Goal: Transaction & Acquisition: Obtain resource

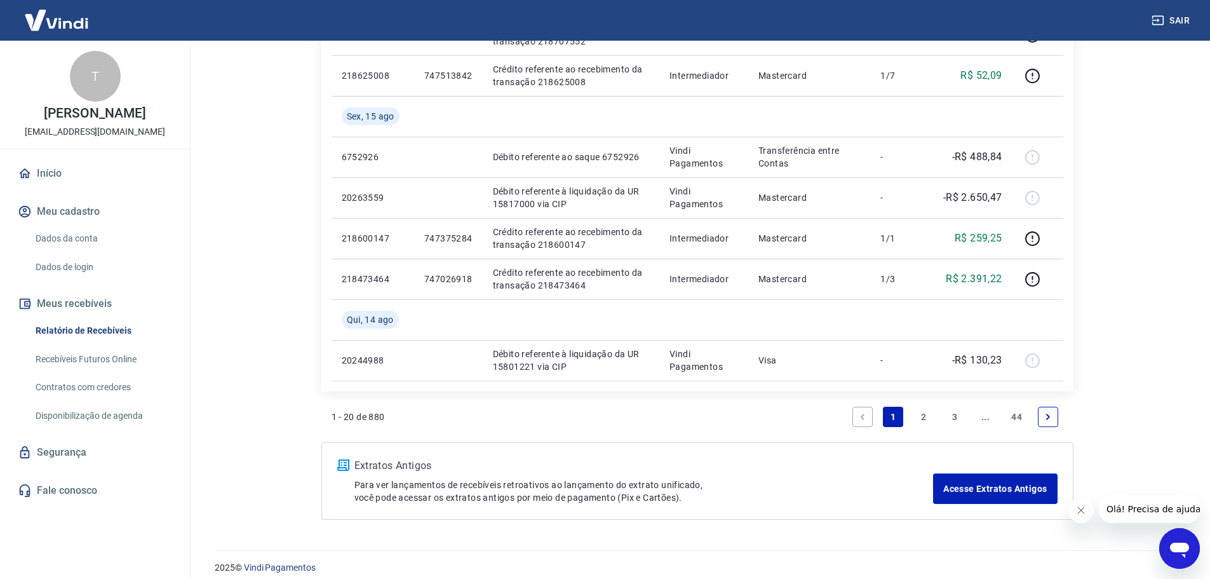
scroll to position [988, 0]
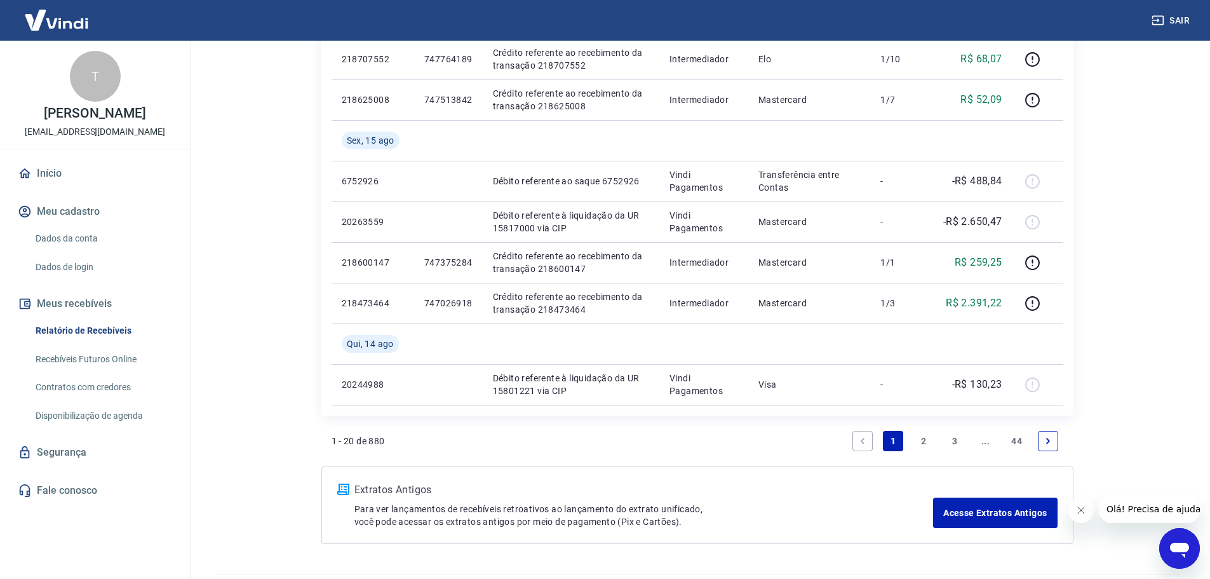
scroll to position [924, 0]
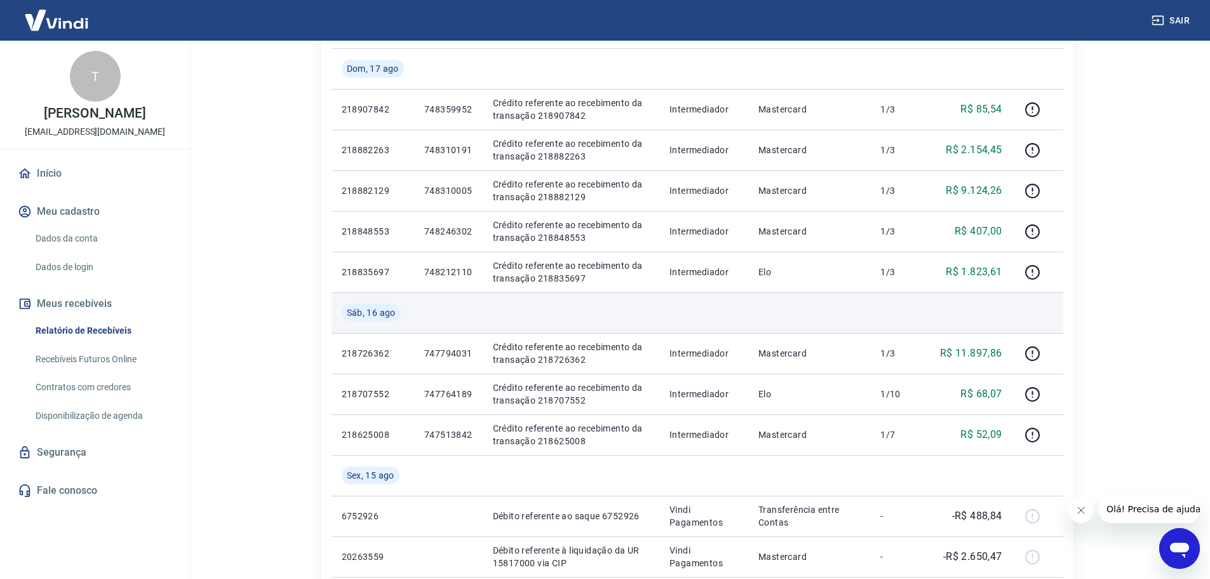
scroll to position [670, 0]
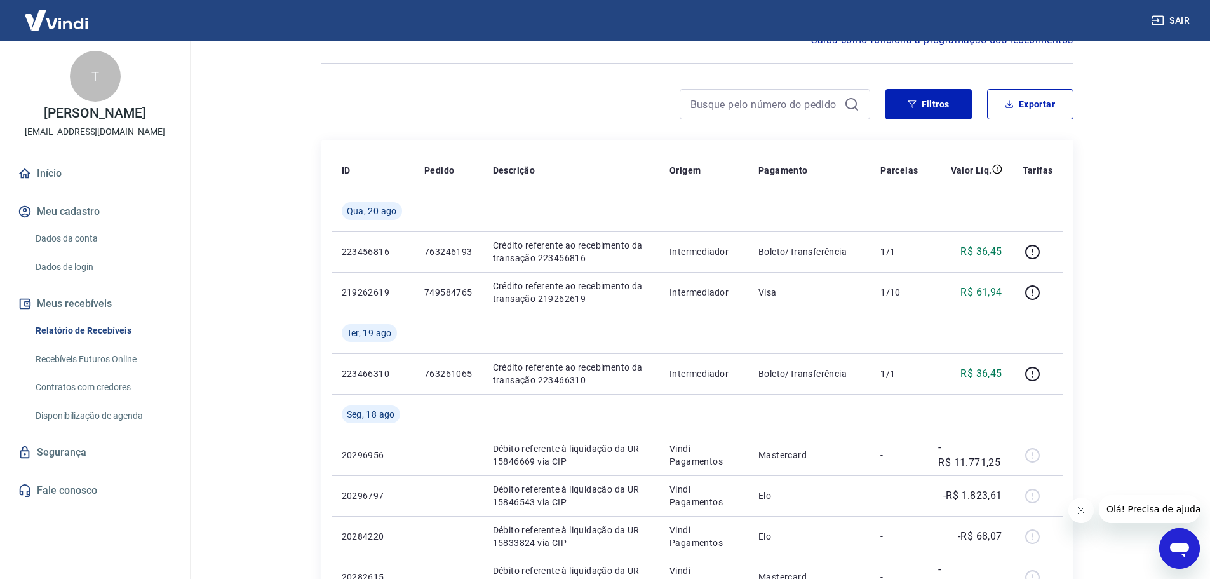
scroll to position [0, 0]
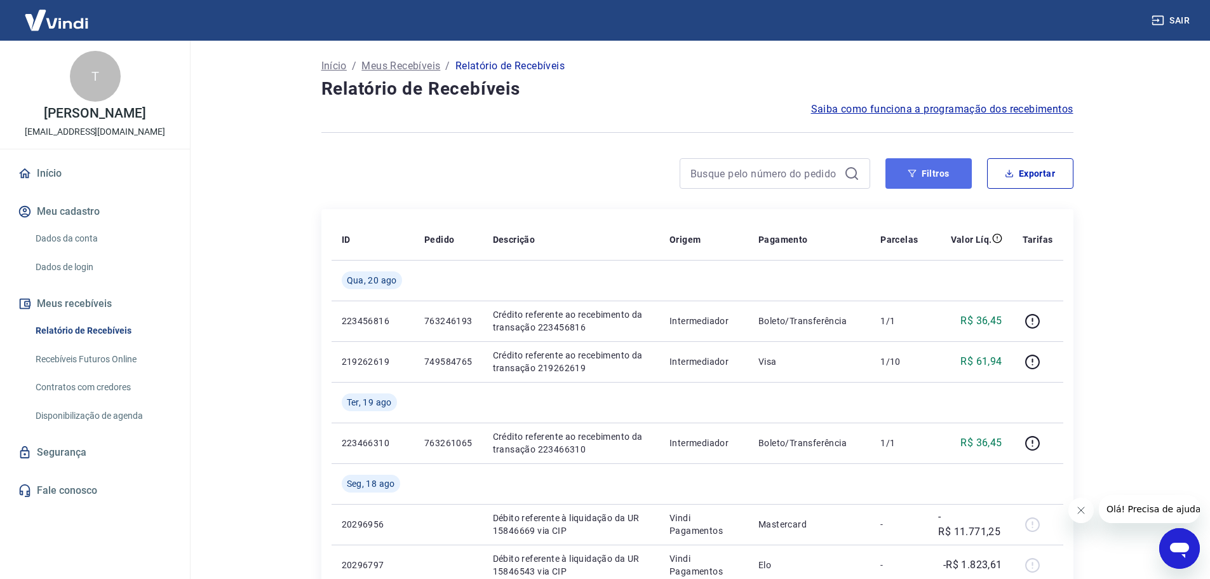
click at [945, 175] on button "Filtros" at bounding box center [928, 173] width 86 height 30
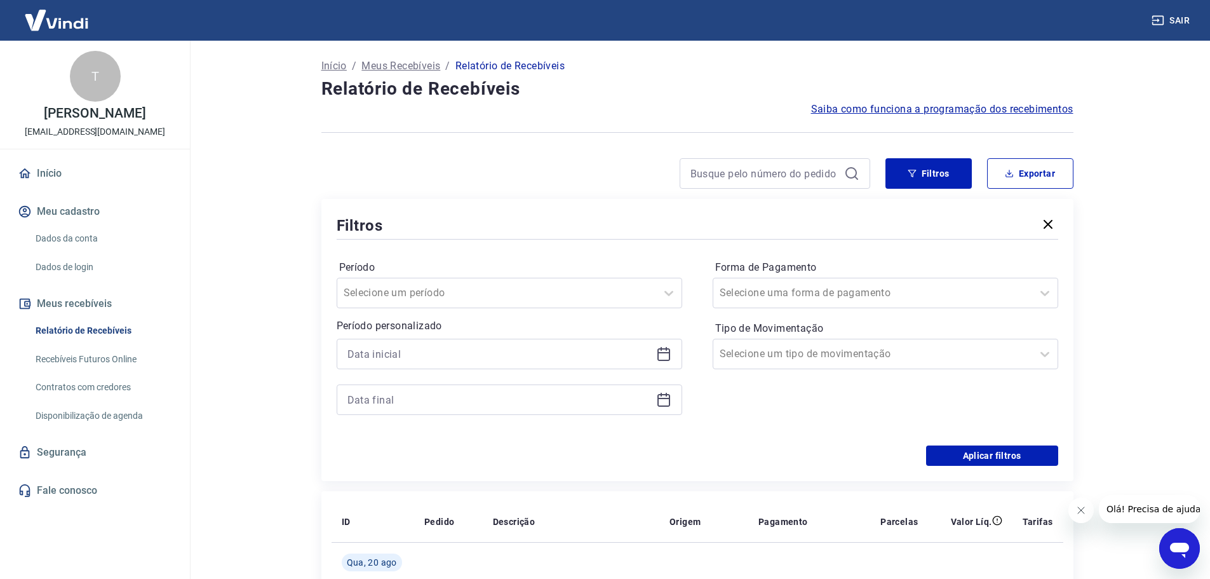
click at [676, 354] on div at bounding box center [510, 354] width 346 height 30
click at [664, 353] on icon at bounding box center [663, 352] width 13 height 1
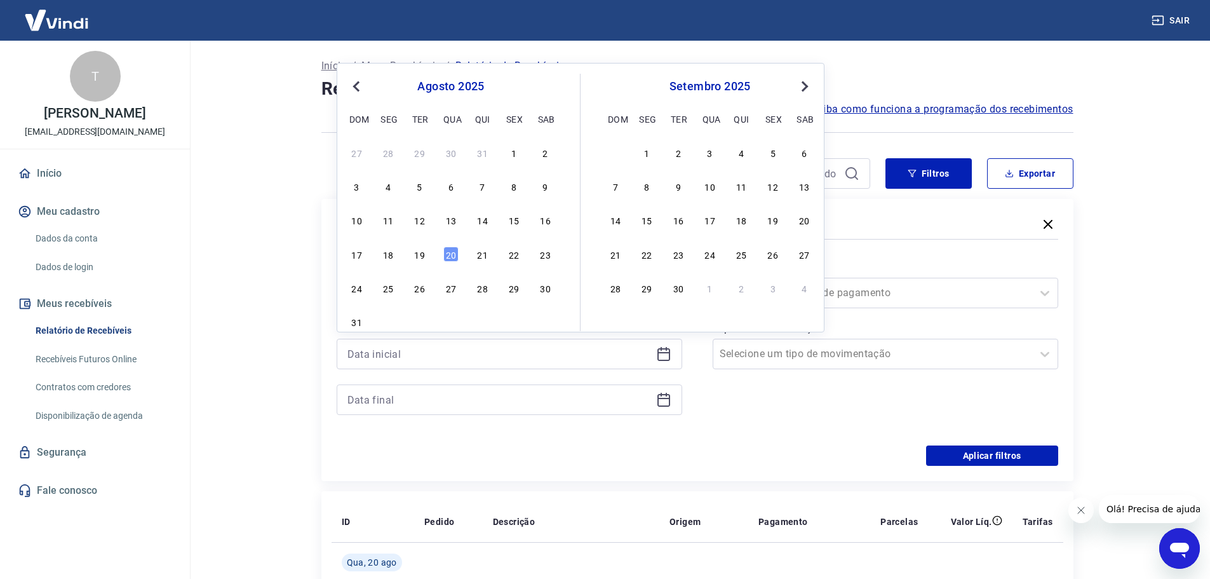
click at [542, 222] on div "16" at bounding box center [545, 219] width 15 height 15
type input "16/08/2025"
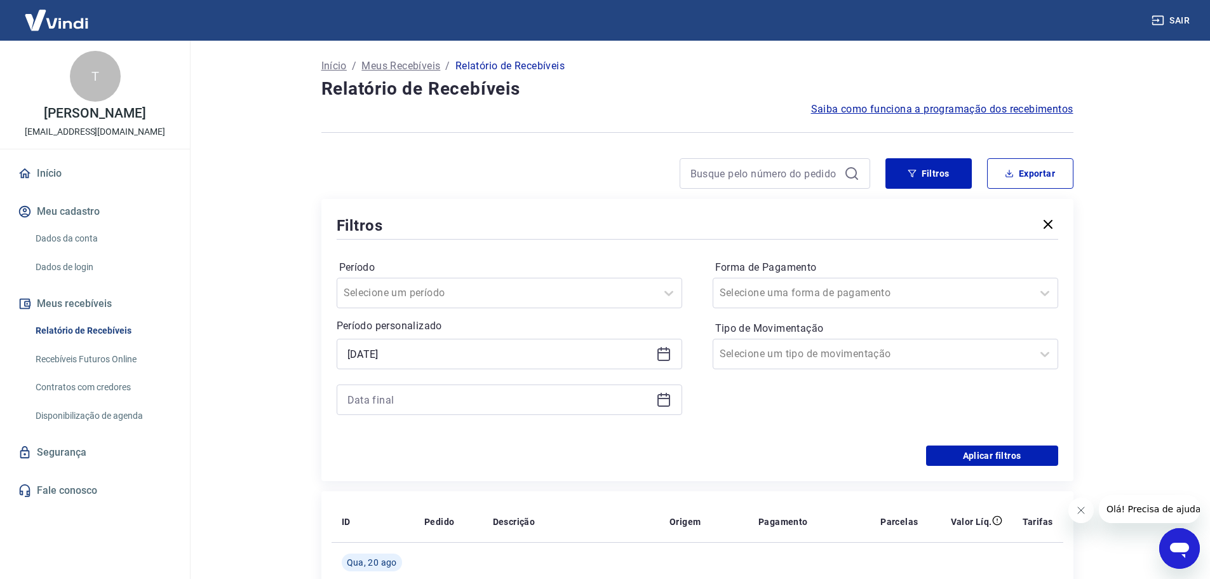
click at [657, 396] on icon at bounding box center [663, 400] width 13 height 13
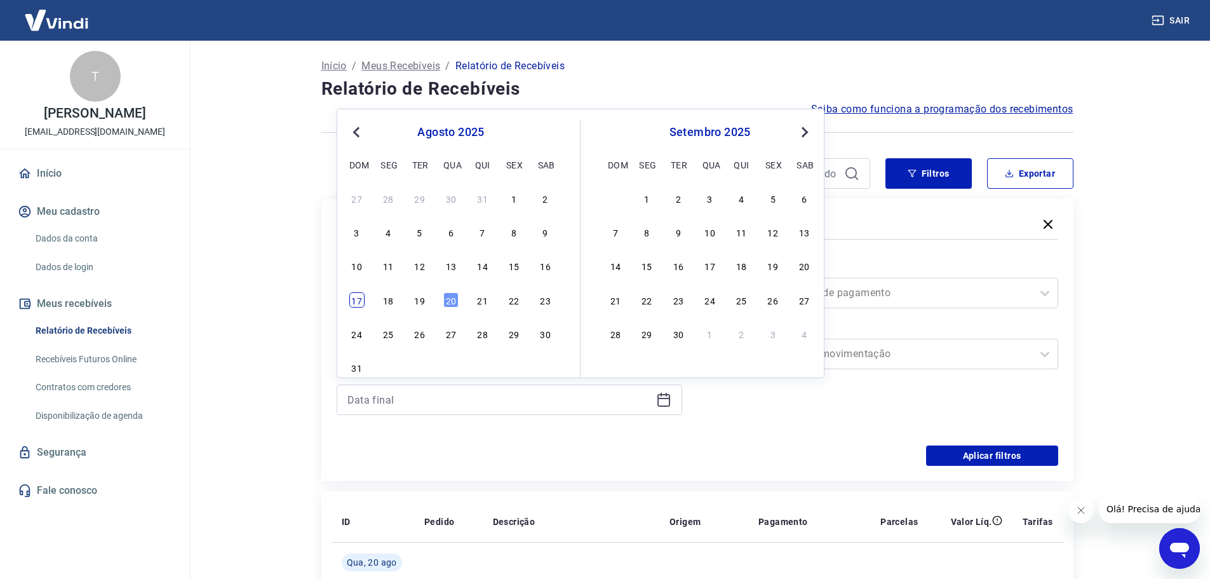
click at [360, 303] on div "17" at bounding box center [356, 299] width 15 height 15
type input "17/08/2025"
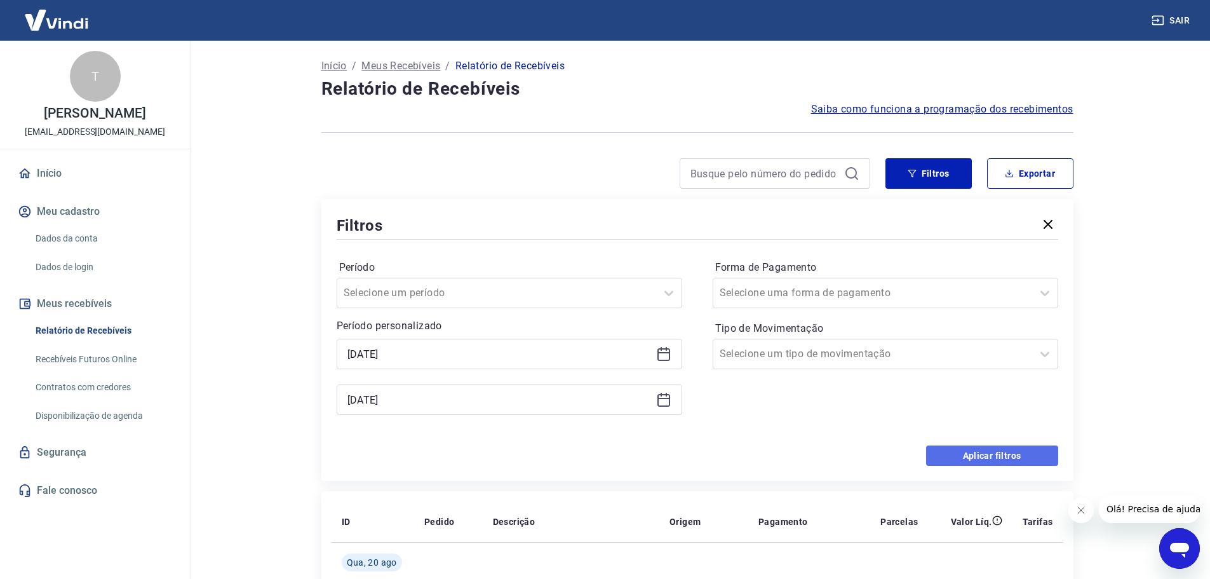
click at [946, 449] on button "Aplicar filtros" at bounding box center [992, 455] width 132 height 20
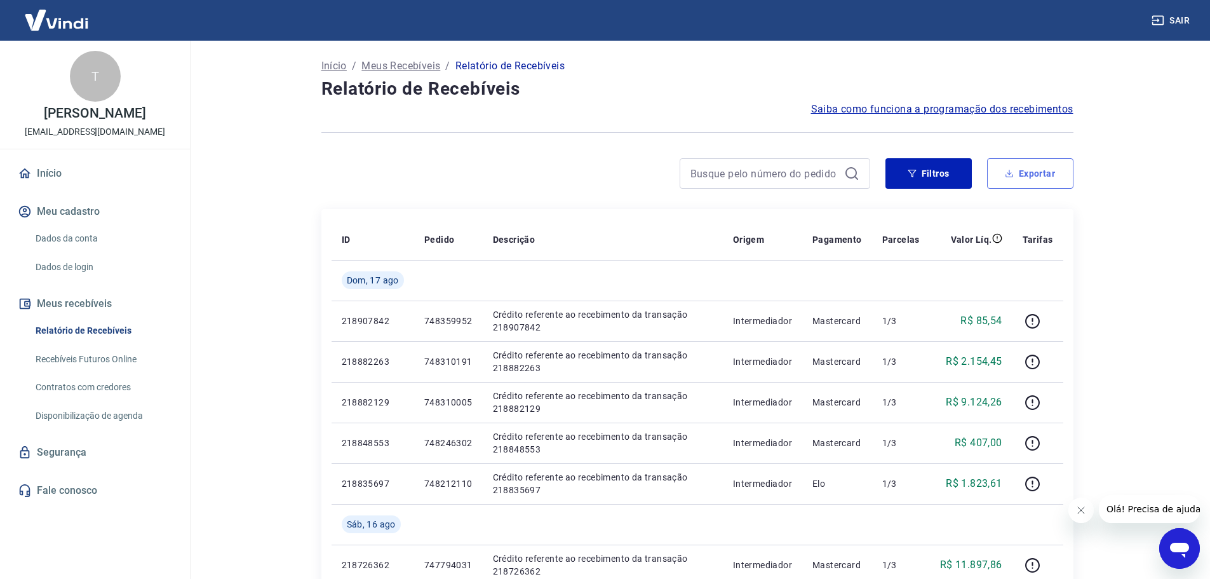
click at [1033, 177] on button "Exportar" at bounding box center [1030, 173] width 86 height 30
type input "16/08/2025"
type input "17/08/2025"
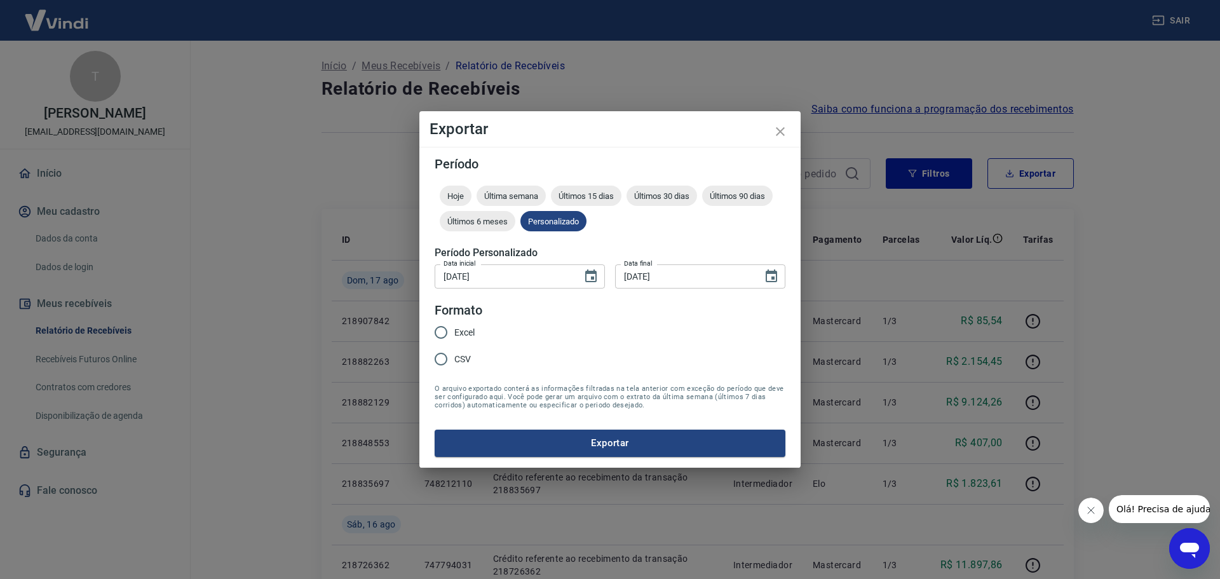
click at [437, 332] on input "Excel" at bounding box center [441, 332] width 27 height 27
radio input "true"
click at [530, 441] on button "Exportar" at bounding box center [609, 442] width 351 height 27
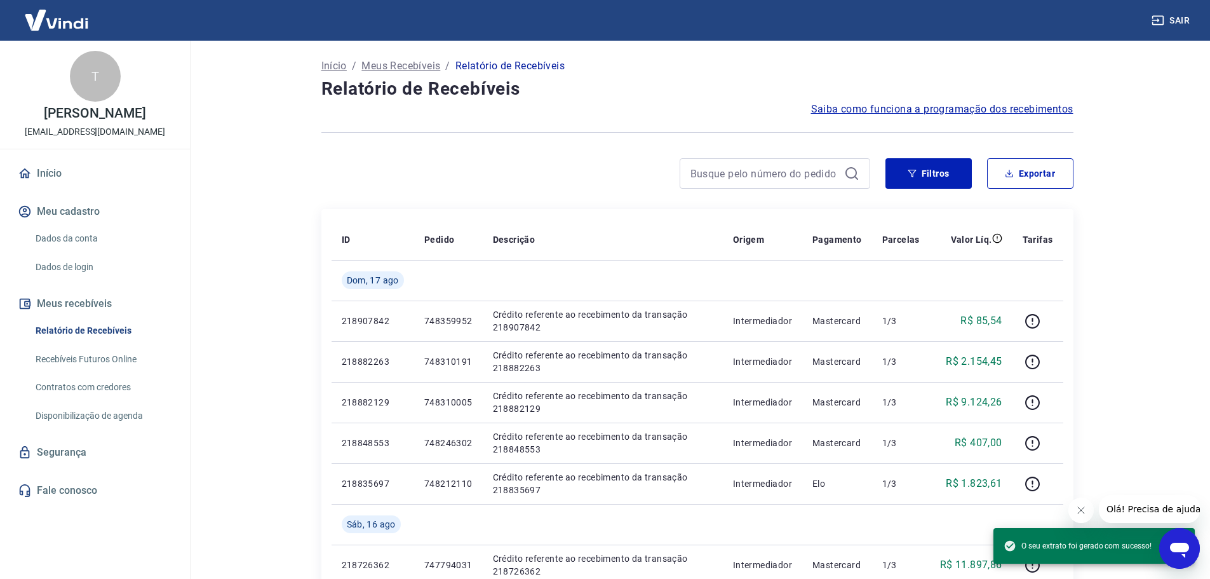
click at [281, 251] on main "Início / Meus Recebíveis / Relatório de Recebíveis Relatório de Recebíveis Saib…" at bounding box center [697, 310] width 1026 height 538
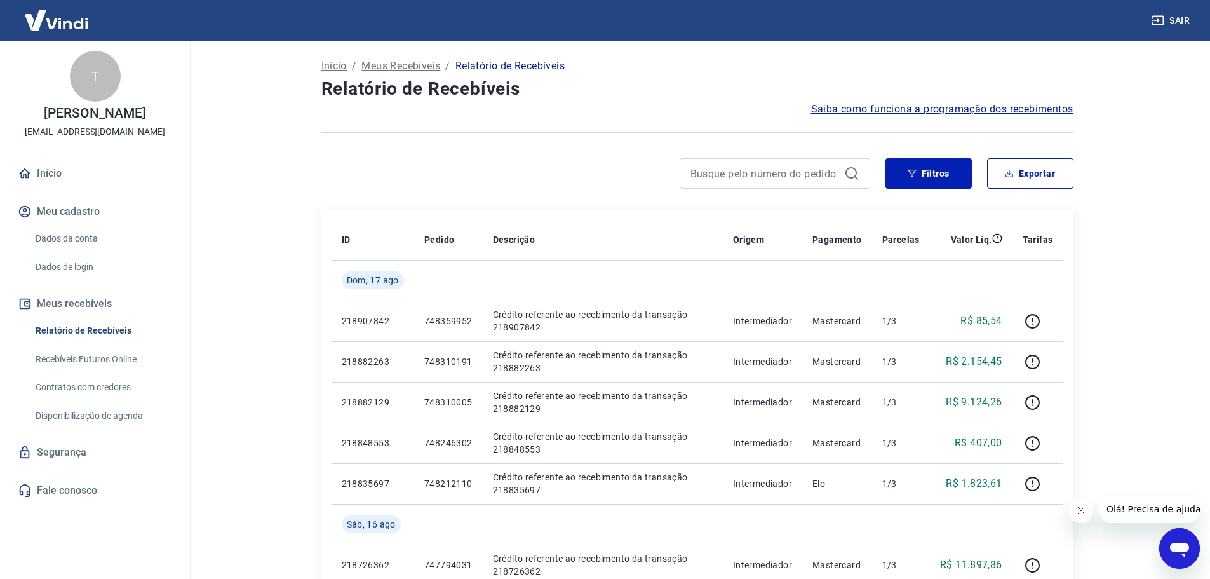
click at [1083, 201] on div "Início / Meus Recebíveis / Relatório de Recebíveis Relatório de Recebíveis Saib…" at bounding box center [697, 431] width 783 height 780
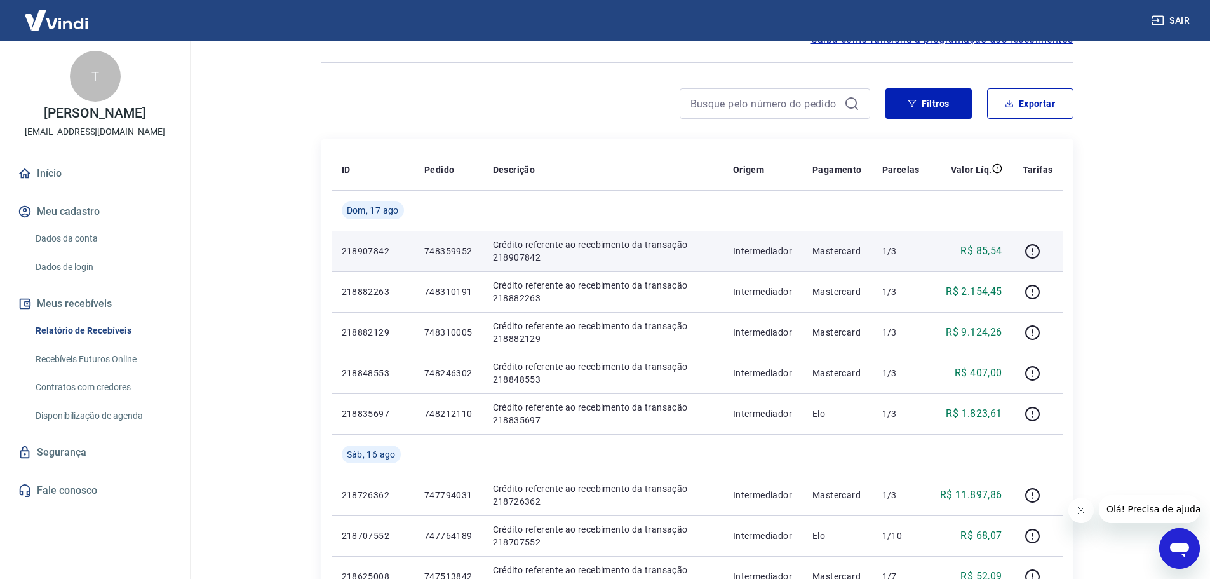
scroll to position [127, 0]
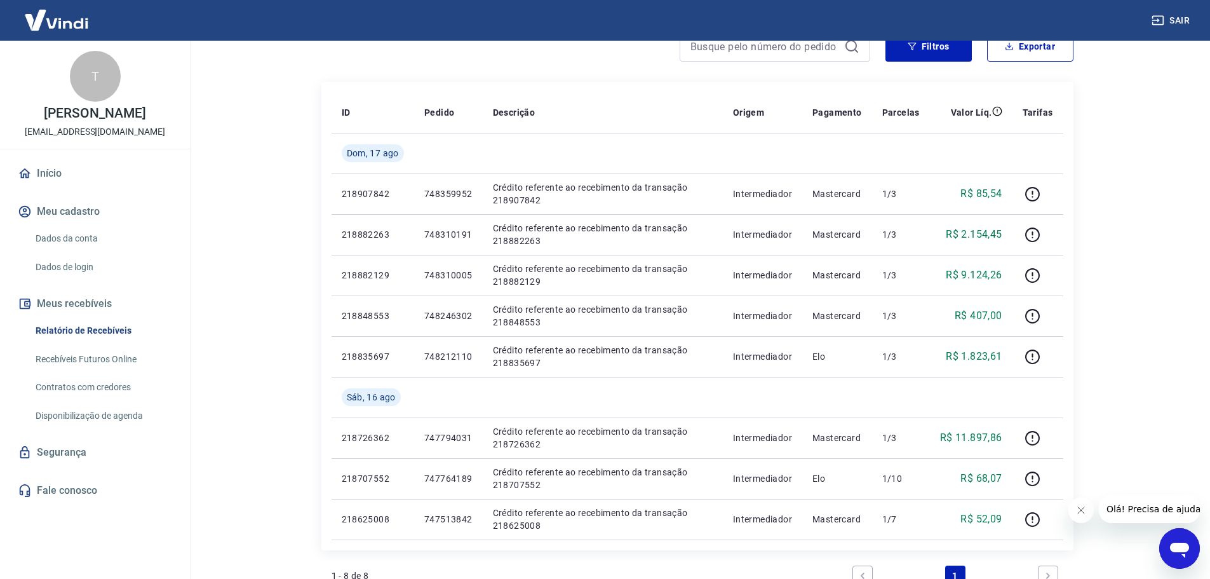
drag, startPoint x: 1126, startPoint y: 313, endPoint x: 1119, endPoint y: 318, distance: 8.8
click at [1122, 316] on main "Início / Meus Recebíveis / Relatório de Recebíveis Relatório de Recebíveis Saib…" at bounding box center [697, 183] width 1026 height 538
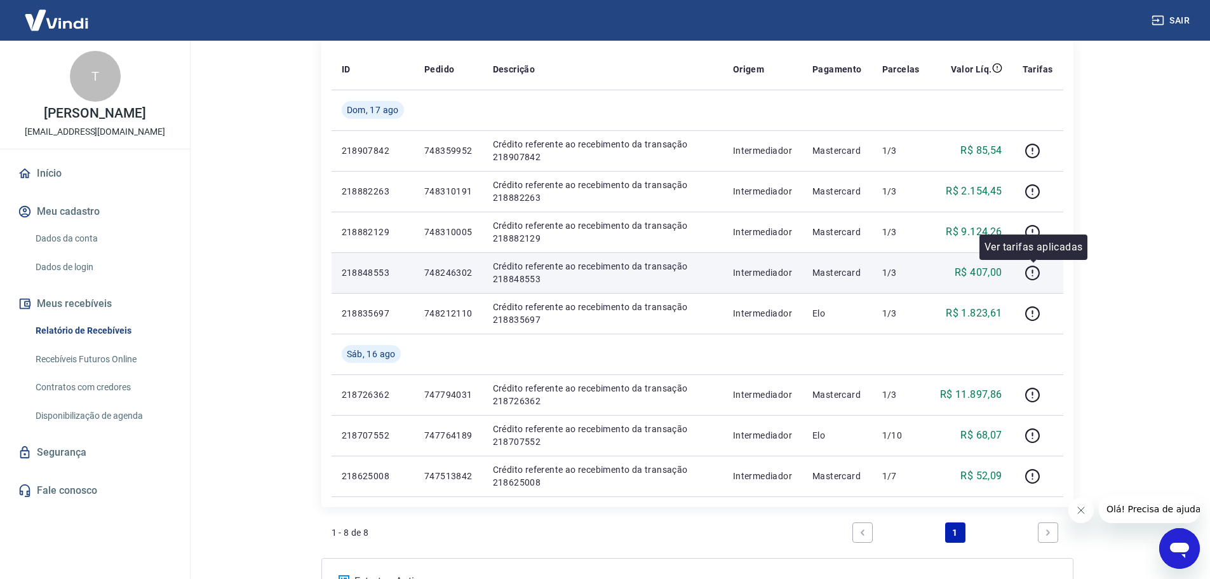
scroll to position [297, 0]
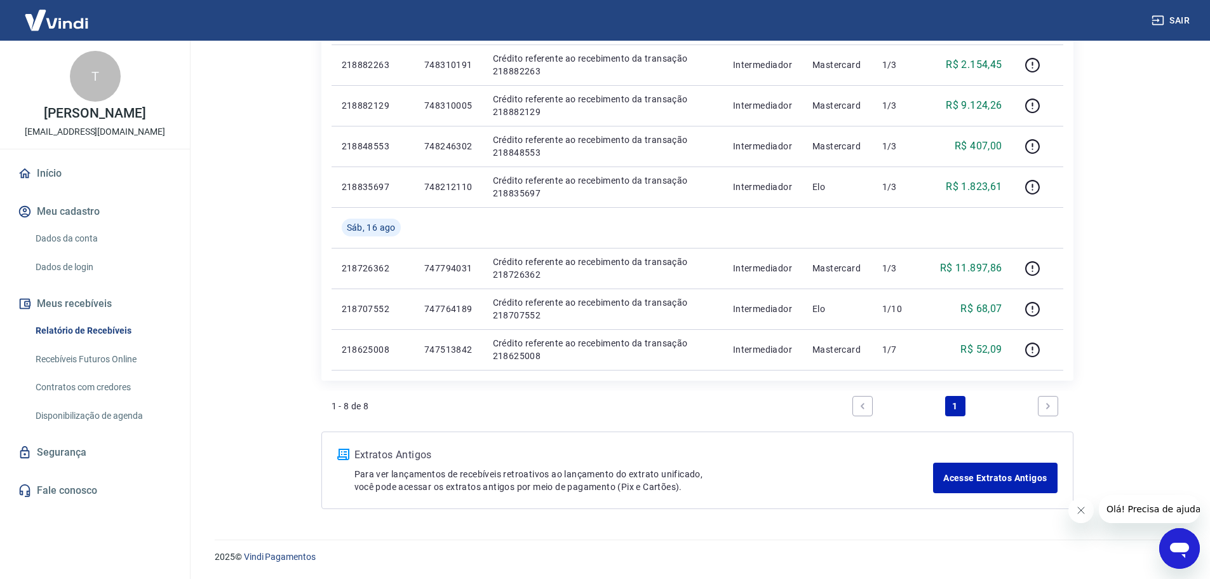
click at [1089, 398] on div "Início / Meus Recebíveis / Relatório de Recebíveis Relatório de Recebíveis Saib…" at bounding box center [697, 134] width 813 height 780
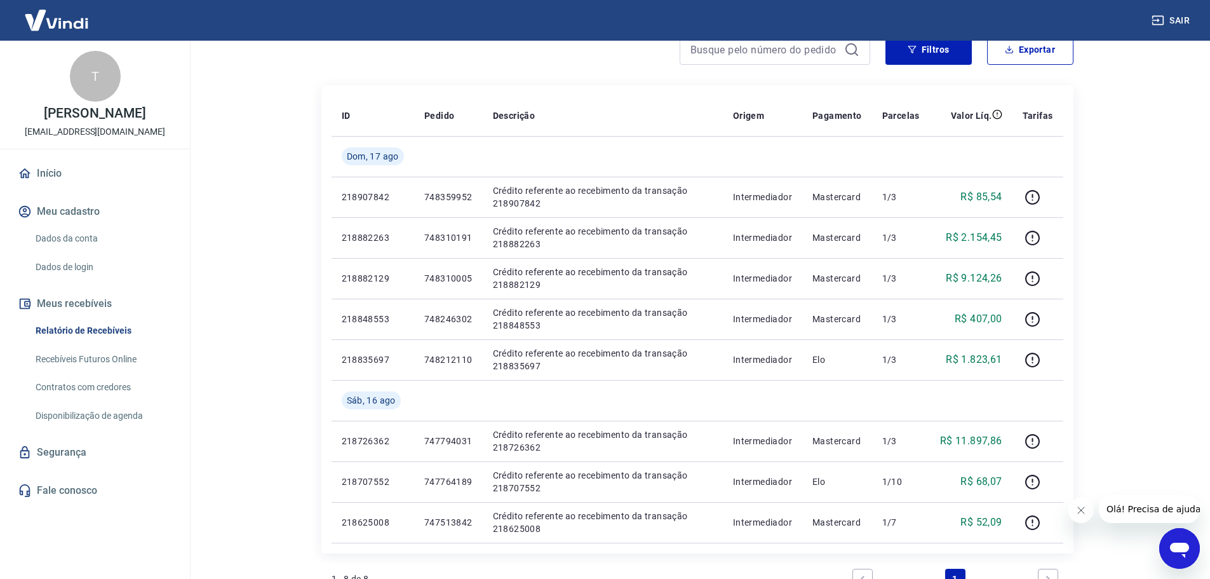
scroll to position [106, 0]
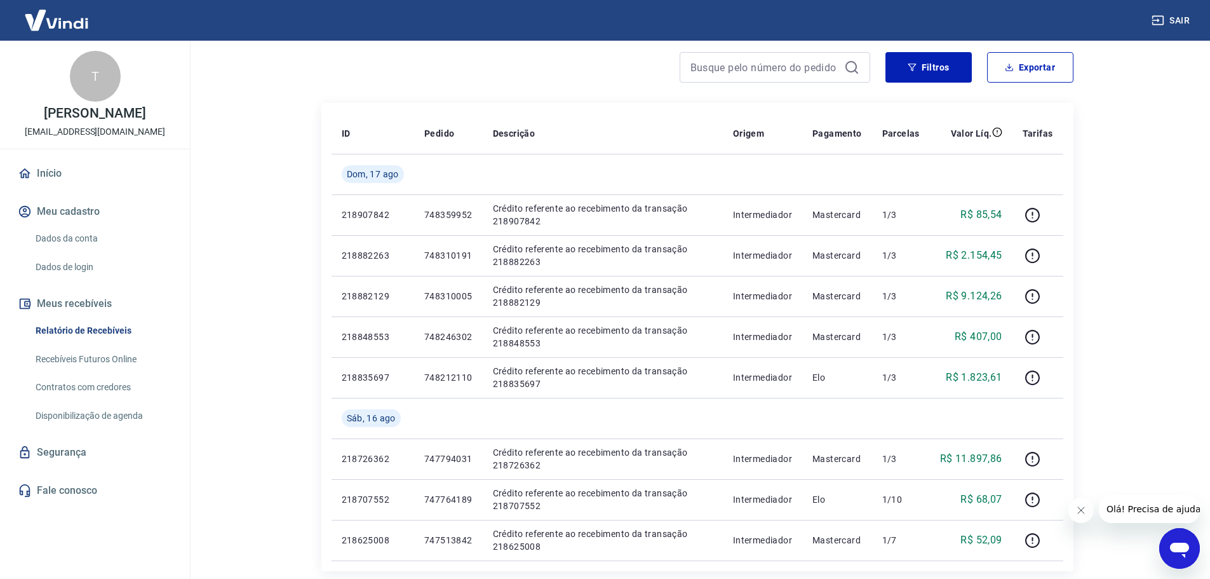
click at [1092, 361] on div "Início / Meus Recebíveis / Relatório de Recebíveis Relatório de Recebíveis Saib…" at bounding box center [697, 325] width 813 height 780
